Goal: Task Accomplishment & Management: Manage account settings

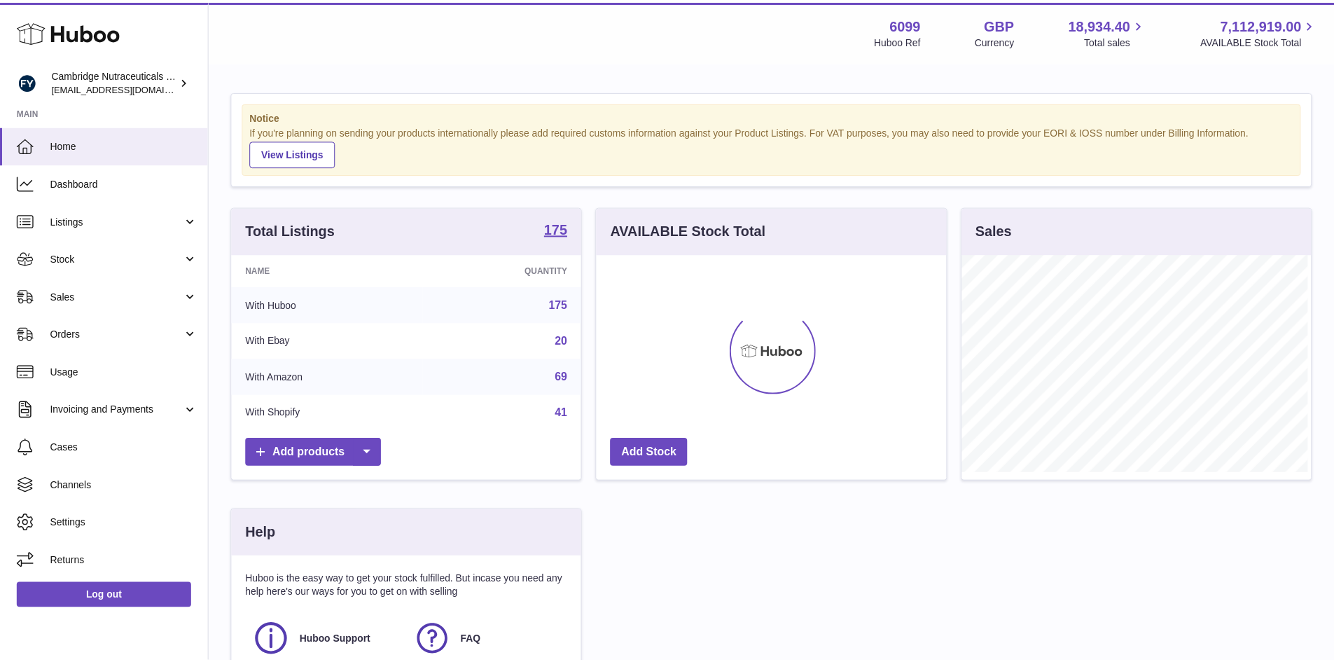
scroll to position [218, 353]
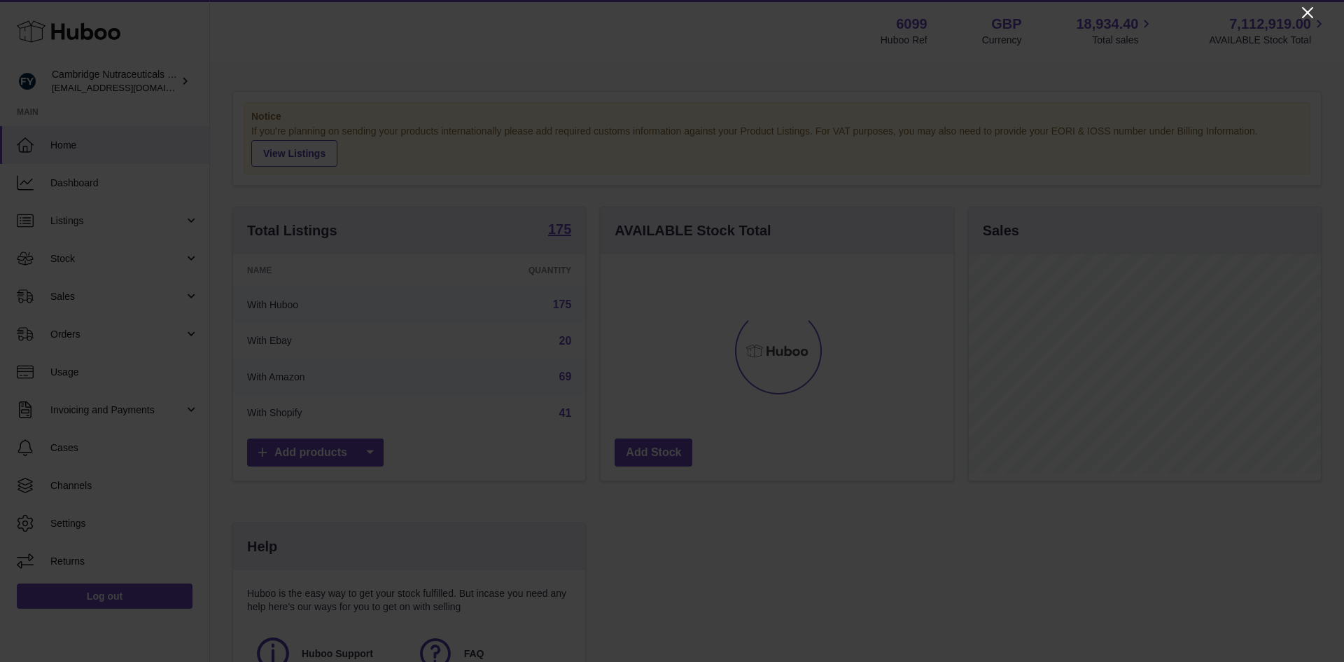
click at [1310, 14] on icon "Close" at bounding box center [1307, 12] width 11 height 11
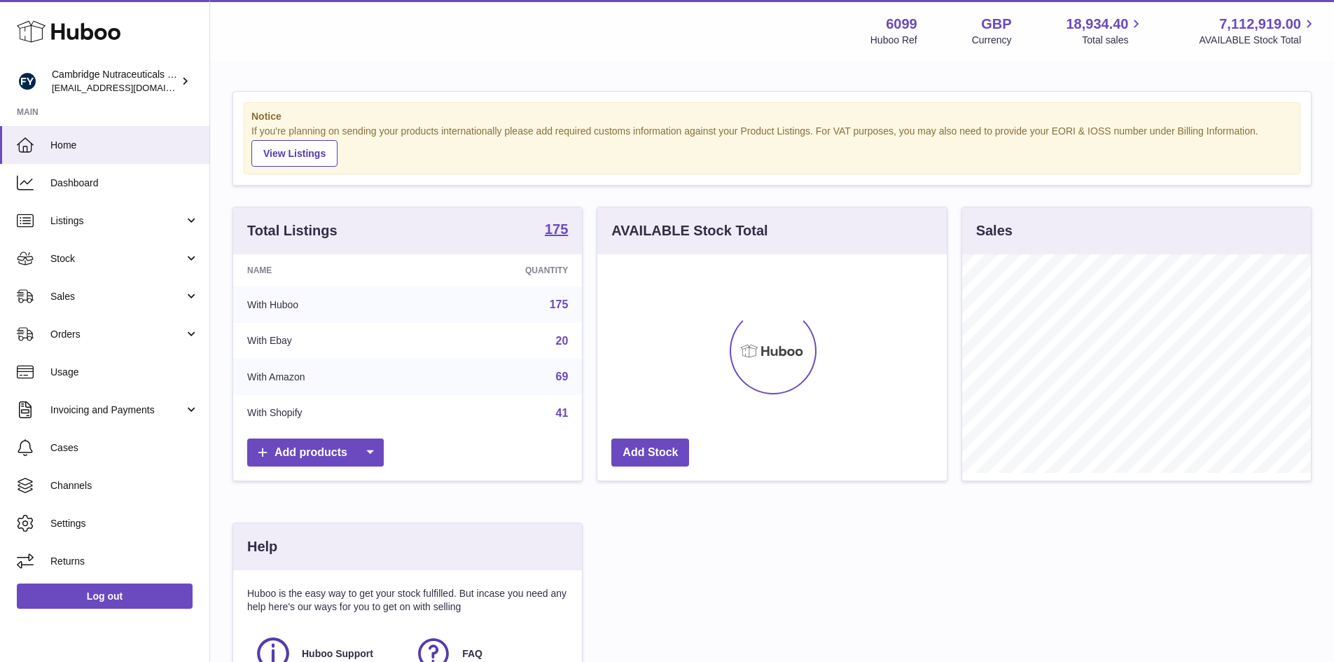
scroll to position [699950, 699820]
click at [101, 256] on span "Stock" at bounding box center [117, 258] width 134 height 13
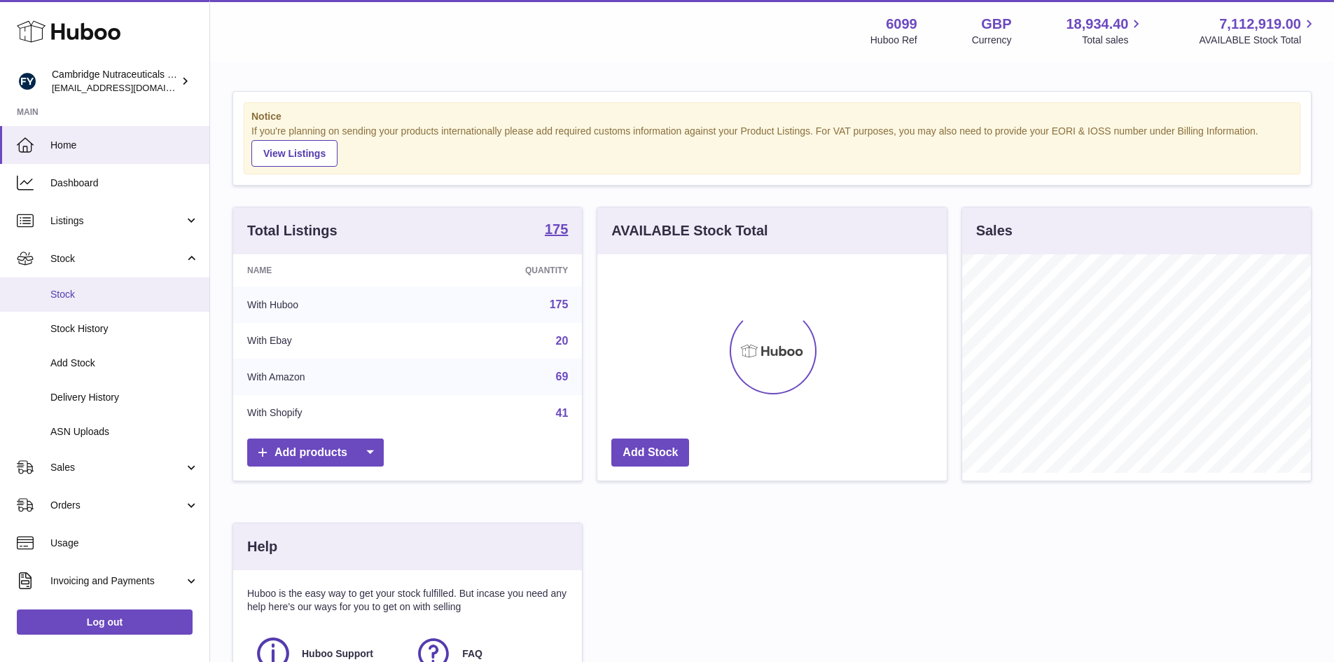
click at [59, 300] on span "Stock" at bounding box center [124, 294] width 148 height 13
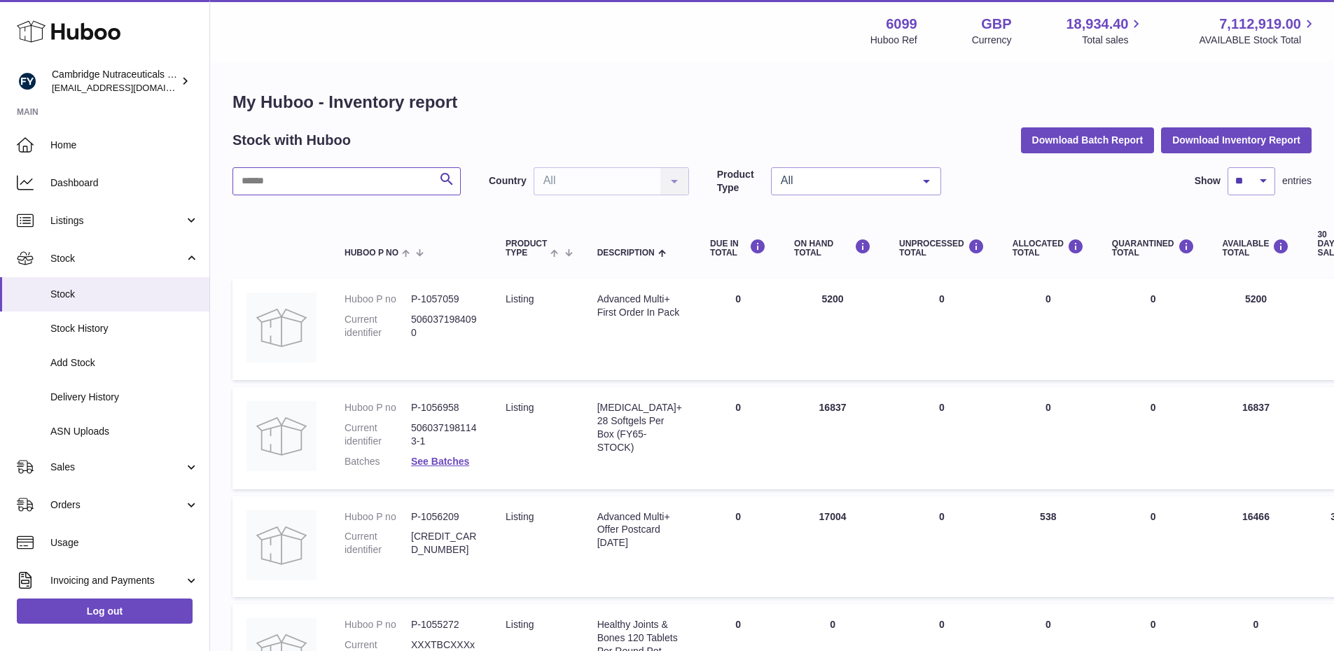
click at [337, 180] on input "text" at bounding box center [346, 181] width 228 height 28
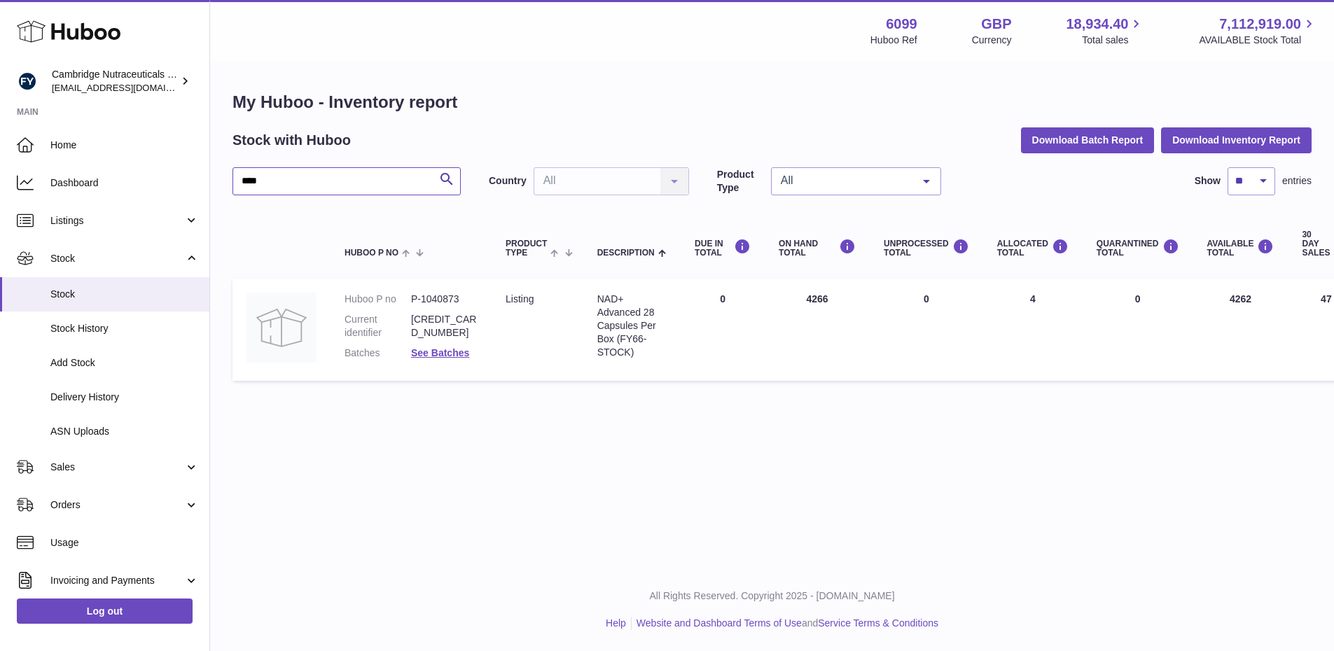
type input "****"
